Goal: Use online tool/utility: Use online tool/utility

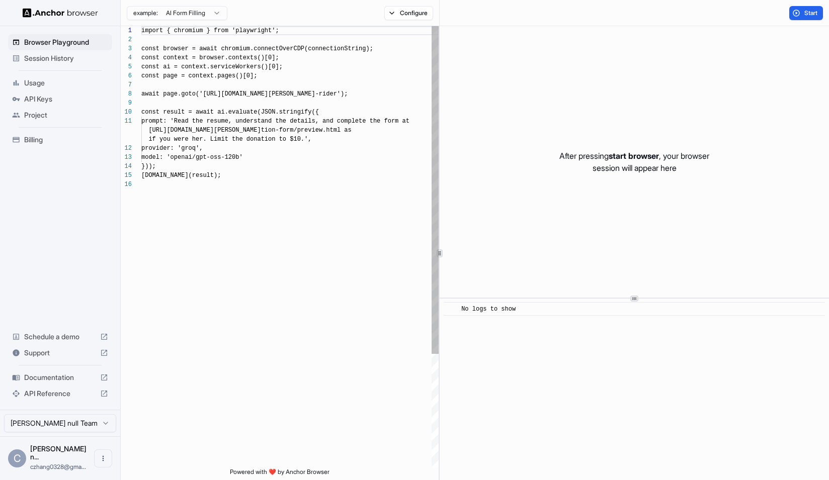
scroll to position [91, 0]
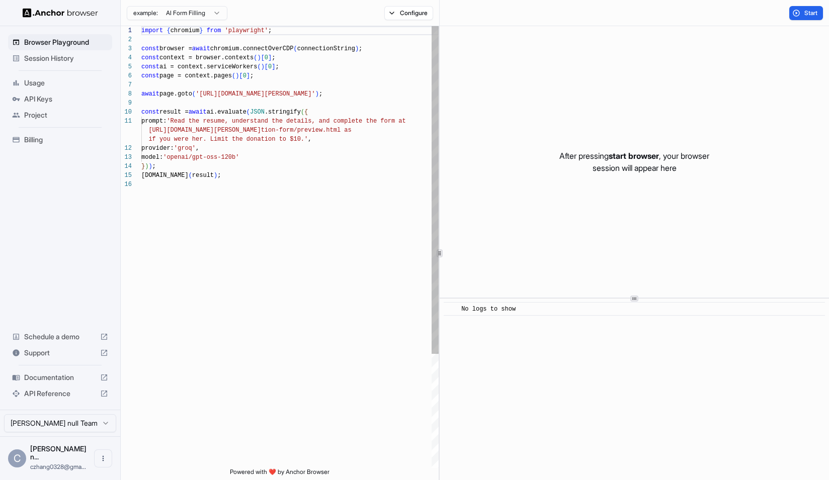
type textarea "**********"
click at [356, 175] on div "import { chromium } from 'playwright' ; const browser = await chromium.connectO…" at bounding box center [289, 324] width 297 height 596
click at [807, 11] on span "Start" at bounding box center [811, 13] width 14 height 8
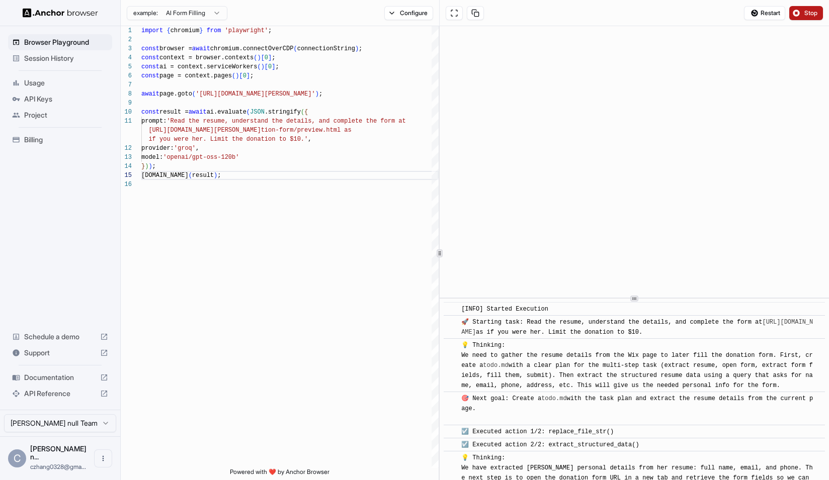
scroll to position [495, 0]
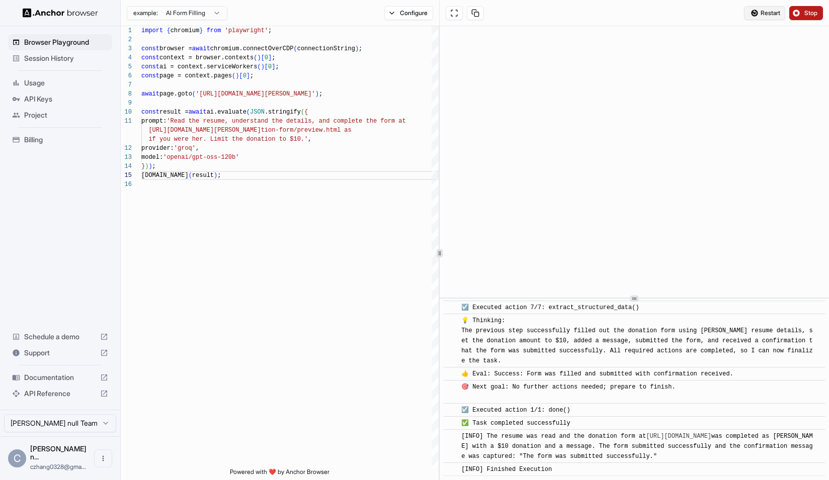
click at [762, 9] on span "Restart" at bounding box center [771, 13] width 20 height 8
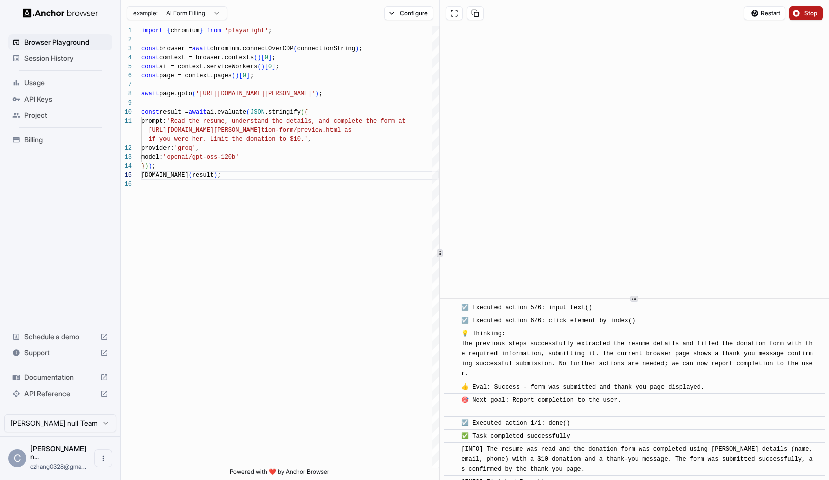
scroll to position [492, 0]
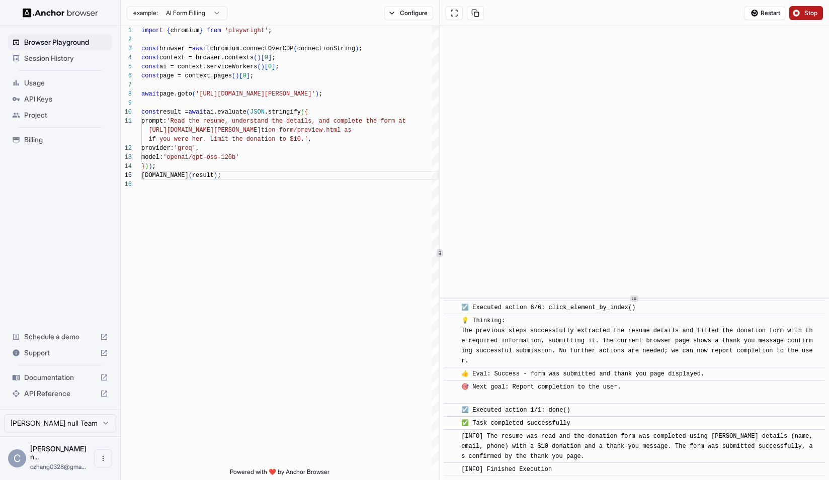
click at [676, 16] on div "Restart Stop" at bounding box center [634, 13] width 389 height 26
click at [665, 20] on div "Restart Stop" at bounding box center [634, 13] width 389 height 26
